Goal: Information Seeking & Learning: Find contact information

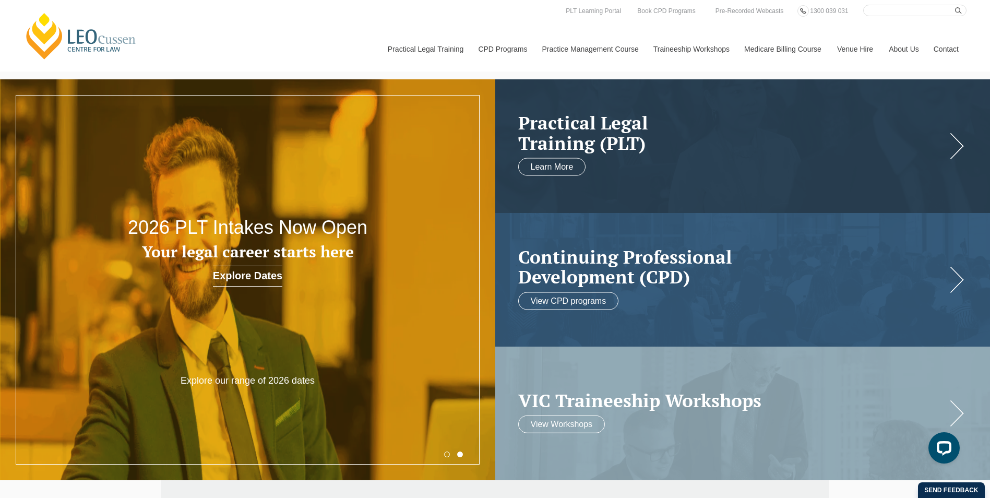
click at [950, 47] on link "Contact" at bounding box center [946, 49] width 41 height 45
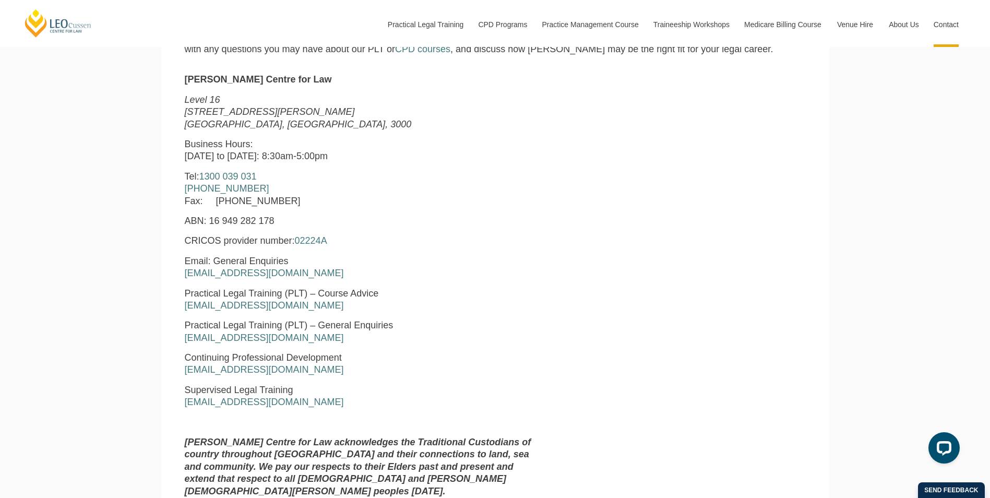
scroll to position [470, 0]
click at [480, 237] on p "CRICOS provider number: 02224A" at bounding box center [363, 240] width 356 height 12
drag, startPoint x: 264, startPoint y: 187, endPoint x: 201, endPoint y: 195, distance: 63.2
click at [201, 195] on p "Tel: 1300 039 031 +61 3 8667 5667 Fax: +61 3 8667 5600" at bounding box center [363, 188] width 356 height 37
drag, startPoint x: 73, startPoint y: 237, endPoint x: 76, endPoint y: 233, distance: 5.5
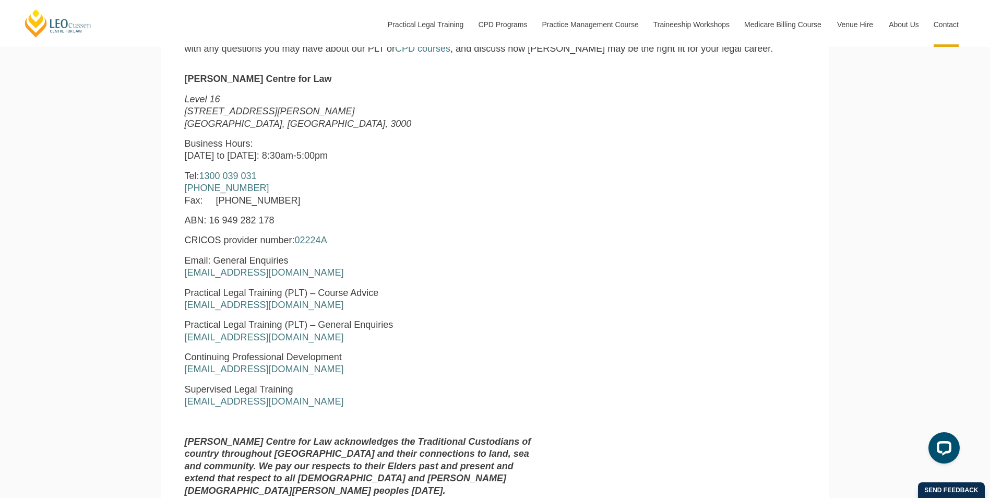
click at [73, 237] on div "Leo Cussen Centre for Law Search here Practical Legal Training Our Practical Le…" at bounding box center [495, 408] width 990 height 1757
drag, startPoint x: 324, startPoint y: 271, endPoint x: 164, endPoint y: 267, distance: 160.3
click at [164, 267] on section "Leo Cussen Centre for Law Level 16 15 William Street Melbourne, Victoria, 3000 …" at bounding box center [495, 284] width 668 height 442
copy p "Email: General Enquiries enquiries@leocussen.edu.au"
